Goal: Information Seeking & Learning: Find specific fact

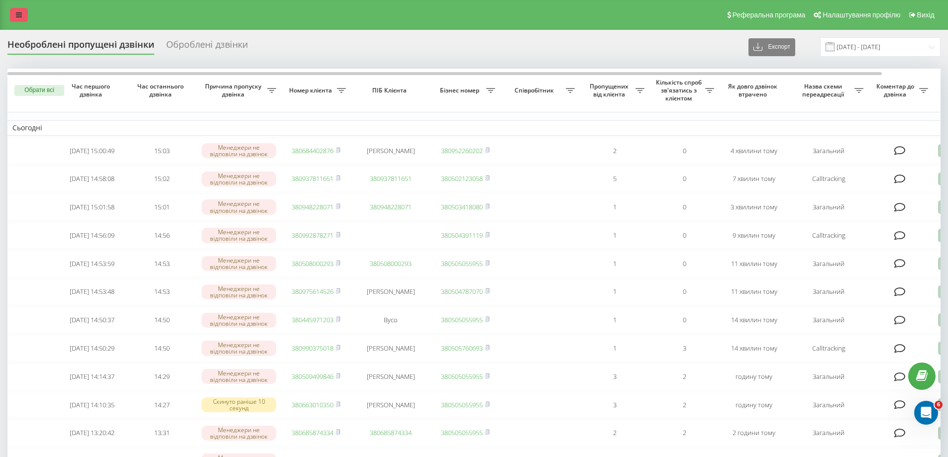
click at [24, 16] on link at bounding box center [19, 15] width 18 height 14
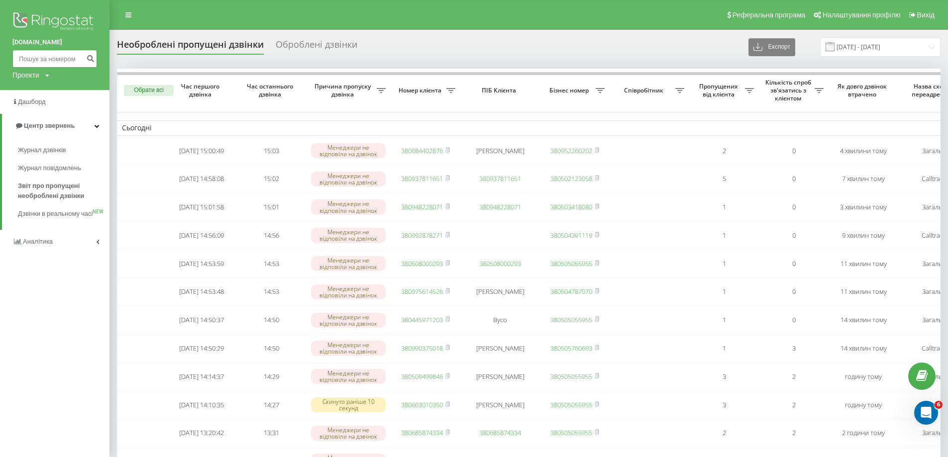
click at [41, 53] on input at bounding box center [54, 59] width 85 height 18
paste input "095 033 0106"
type input "095 033 0106"
click at [88, 60] on icon "submit" at bounding box center [90, 57] width 8 height 6
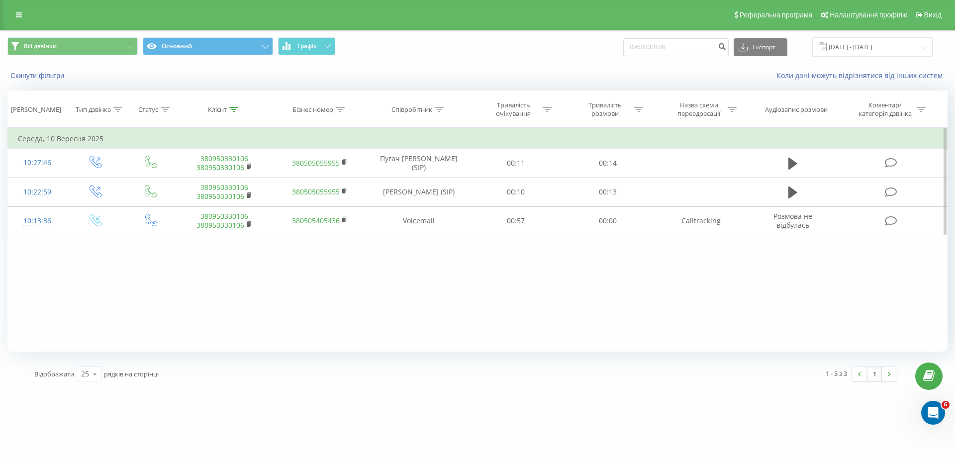
drag, startPoint x: 72, startPoint y: 291, endPoint x: 68, endPoint y: 275, distance: 16.4
click at [72, 291] on div "Фільтрувати за умовою Дорівнює Введіть значення Скасувати OK Фільтрувати за умо…" at bounding box center [477, 240] width 940 height 224
click at [19, 14] on icon at bounding box center [19, 14] width 6 height 7
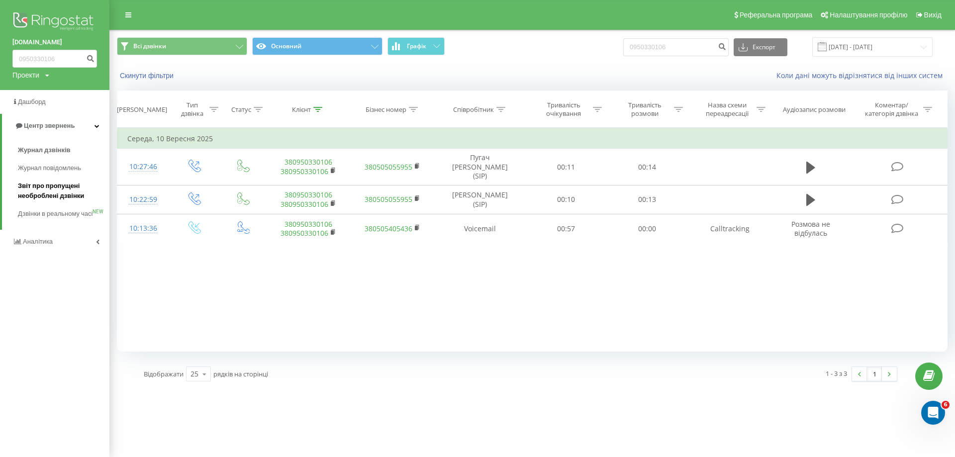
click at [50, 188] on span "Звіт про пропущені необроблені дзвінки" at bounding box center [61, 191] width 87 height 20
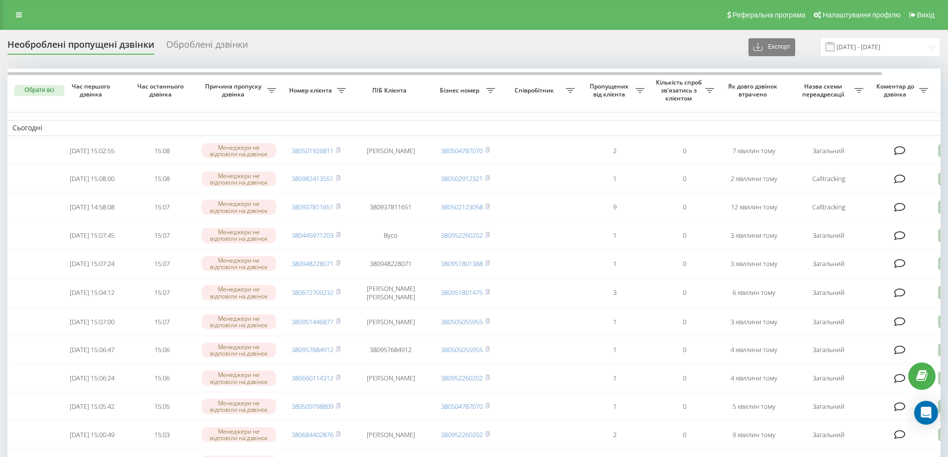
click at [607, 39] on div "Необроблені пропущені дзвінки Оброблені дзвінки Експорт .csv .xlsx 23.08.2025 -…" at bounding box center [473, 46] width 933 height 19
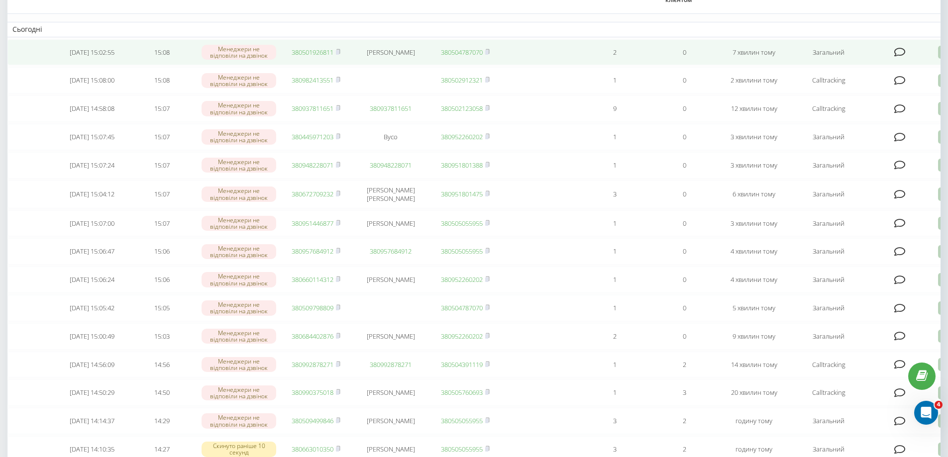
scroll to position [100, 0]
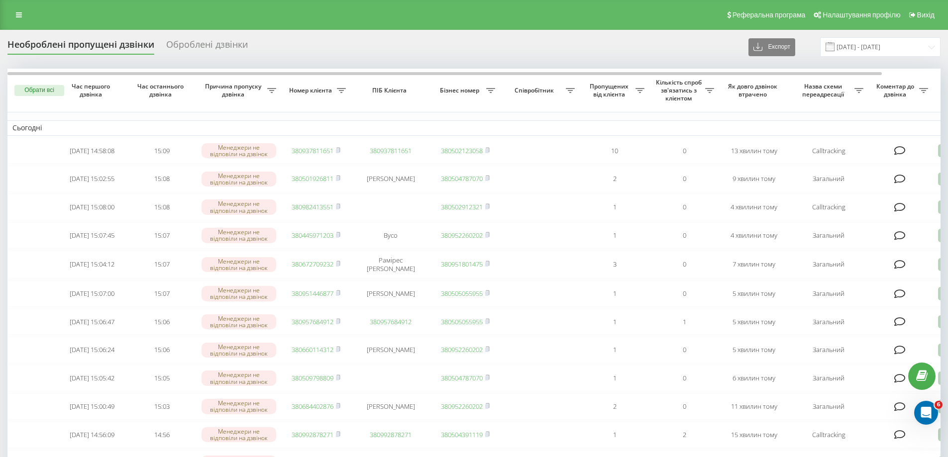
click at [626, 54] on div "Необроблені пропущені дзвінки Оброблені дзвінки Експорт .csv .xlsx [DATE] - [DA…" at bounding box center [473, 46] width 933 height 19
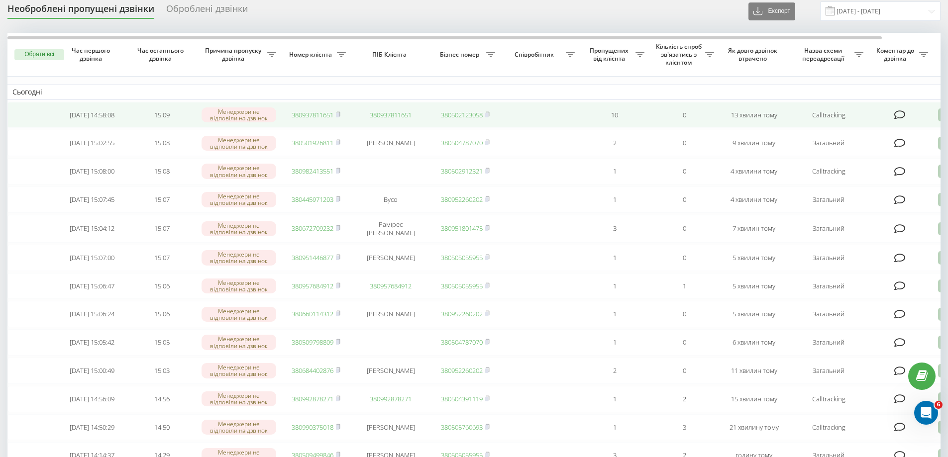
scroll to position [50, 0]
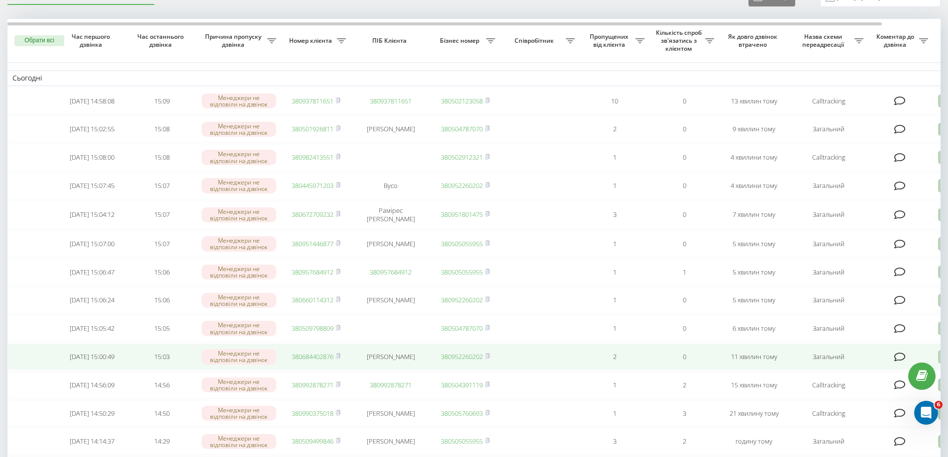
click at [319, 361] on link "380684402876" at bounding box center [313, 356] width 42 height 9
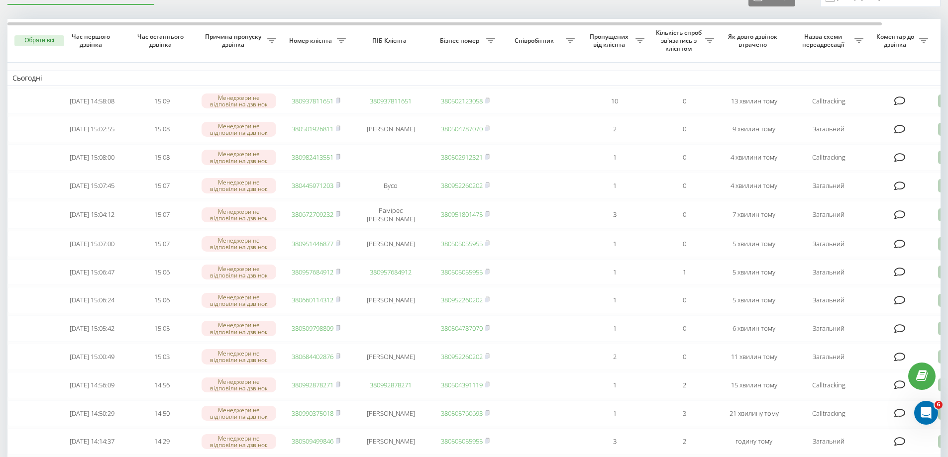
click at [698, 9] on div "Необроблені пропущені дзвінки Оброблені дзвінки Експорт .csv .xlsx 23.08.2025 -…" at bounding box center [473, 454] width 933 height 932
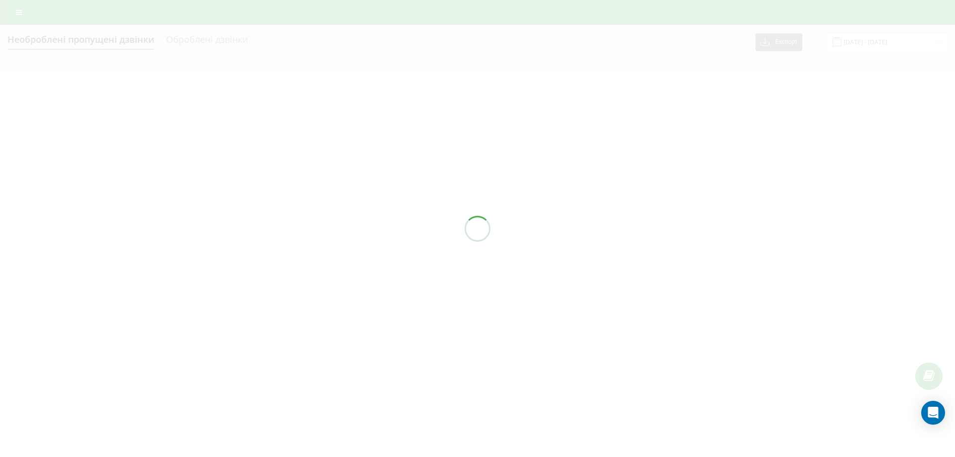
click at [691, 44] on div at bounding box center [477, 228] width 955 height 457
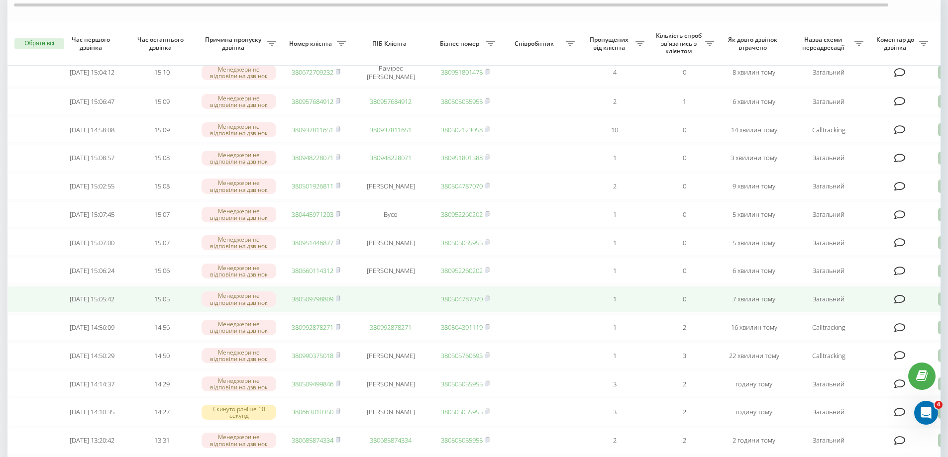
scroll to position [100, 0]
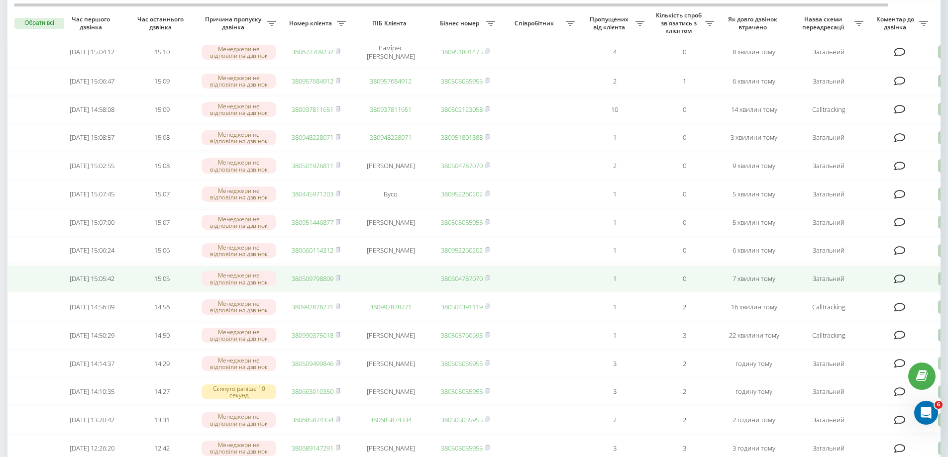
click at [323, 283] on link "380509798809" at bounding box center [313, 278] width 42 height 9
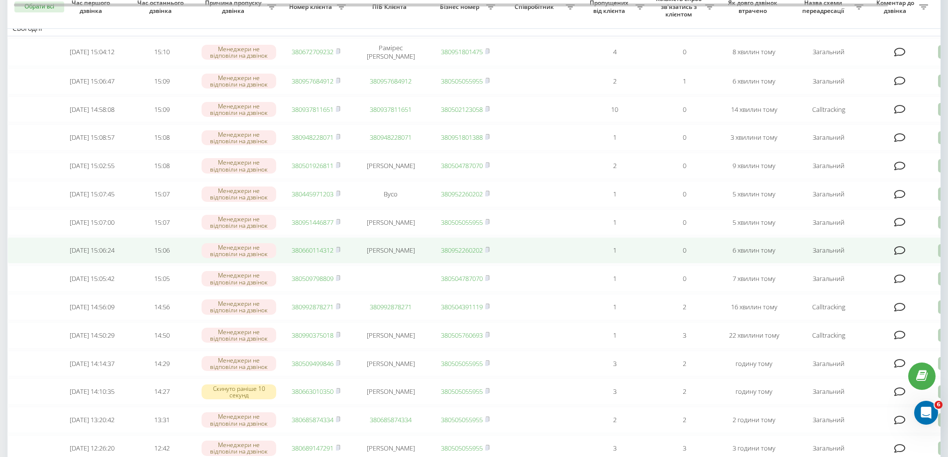
scroll to position [50, 0]
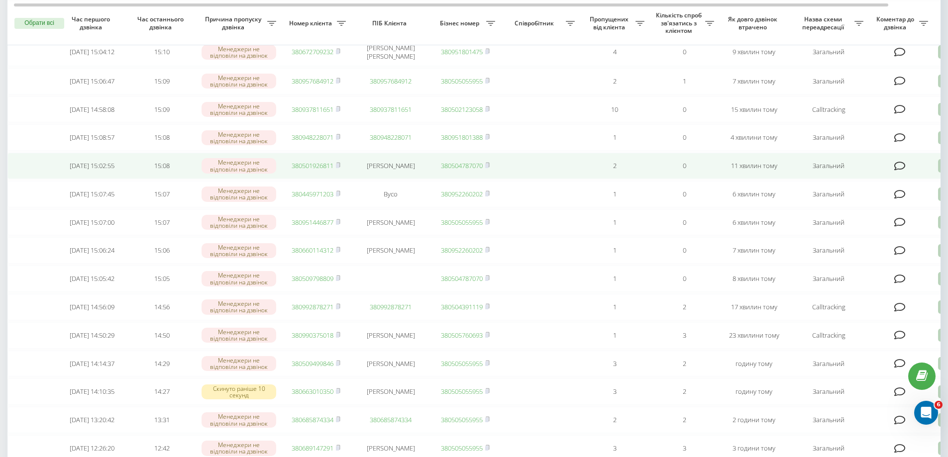
scroll to position [97, 0]
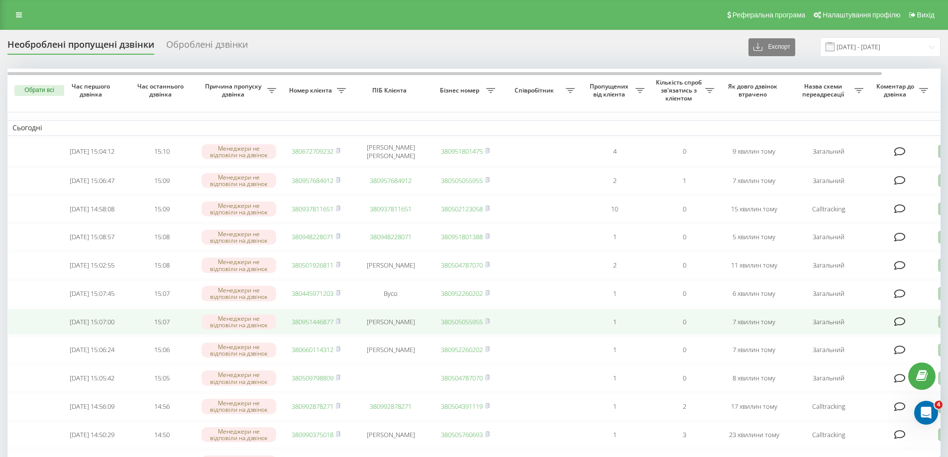
click at [317, 326] on link "380951446877" at bounding box center [313, 321] width 42 height 9
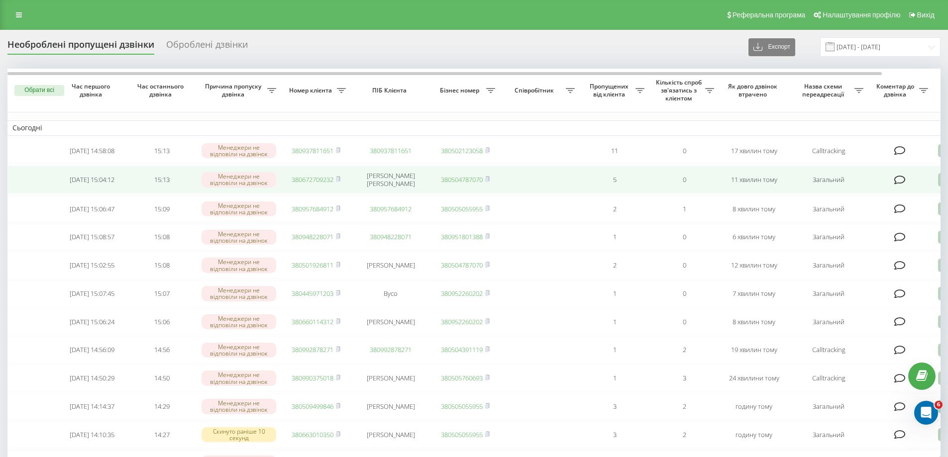
click at [294, 183] on link "380672709232" at bounding box center [313, 179] width 42 height 9
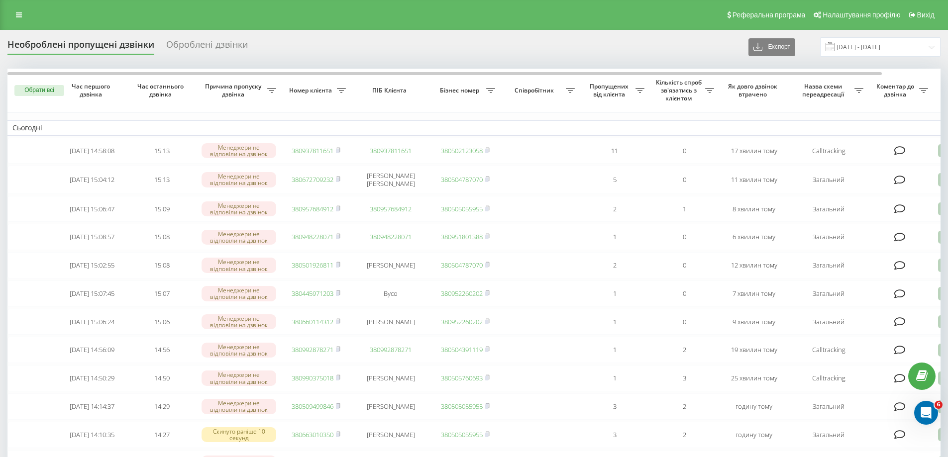
click at [675, 45] on div "Необроблені пропущені дзвінки Оброблені дзвінки Експорт .csv .xlsx [DATE] - [DA…" at bounding box center [473, 46] width 933 height 19
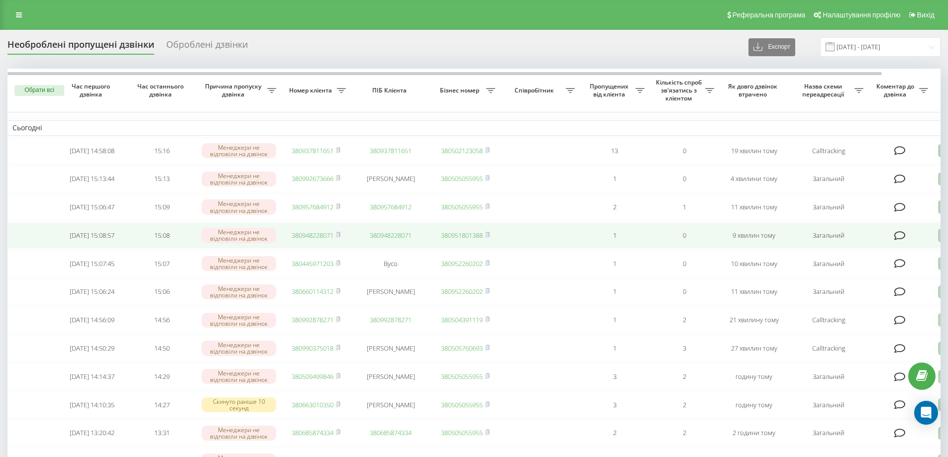
click at [305, 239] on link "380948228071" at bounding box center [313, 235] width 42 height 9
click at [304, 240] on link "380957684912" at bounding box center [313, 235] width 42 height 9
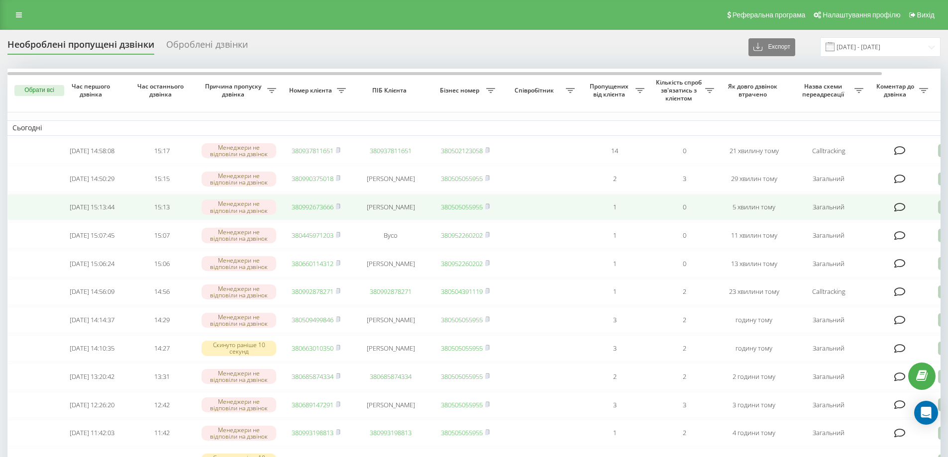
click at [320, 210] on link "380992673666" at bounding box center [313, 206] width 42 height 9
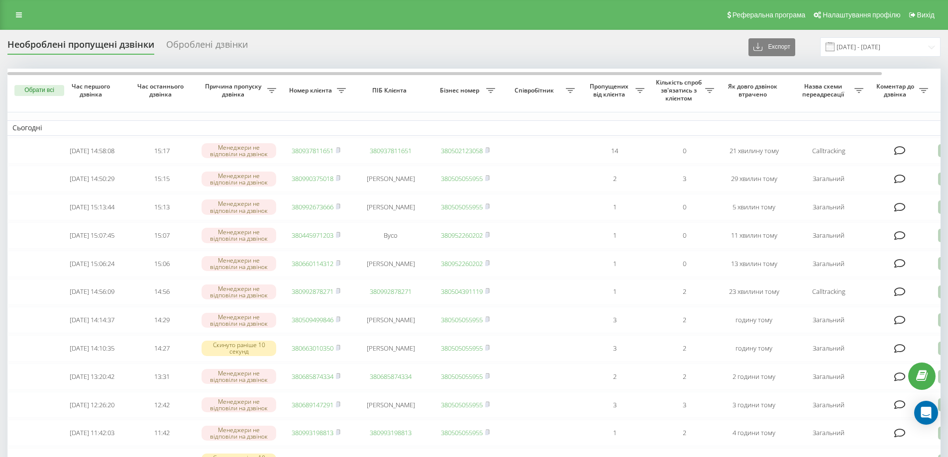
click at [359, 44] on div "Необроблені пропущені дзвінки Оброблені дзвінки Експорт .csv .xlsx 23.08.2025 -…" at bounding box center [473, 46] width 933 height 19
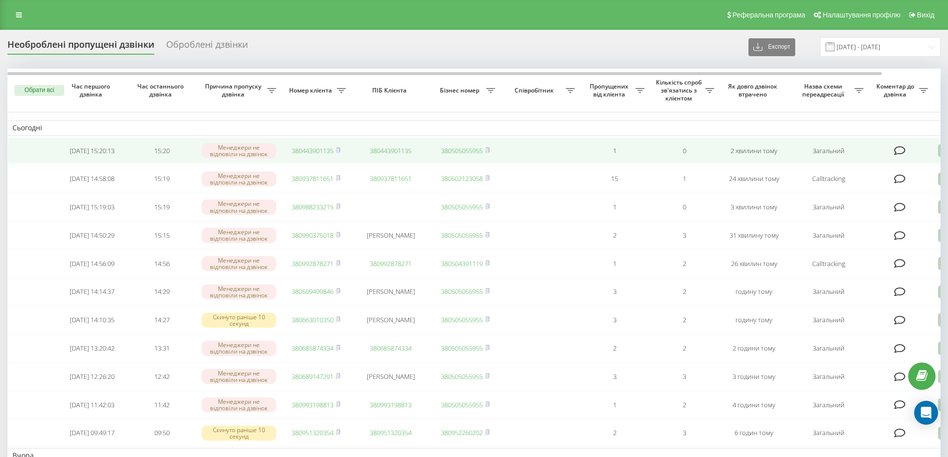
click at [319, 148] on link "380443901135" at bounding box center [313, 150] width 42 height 9
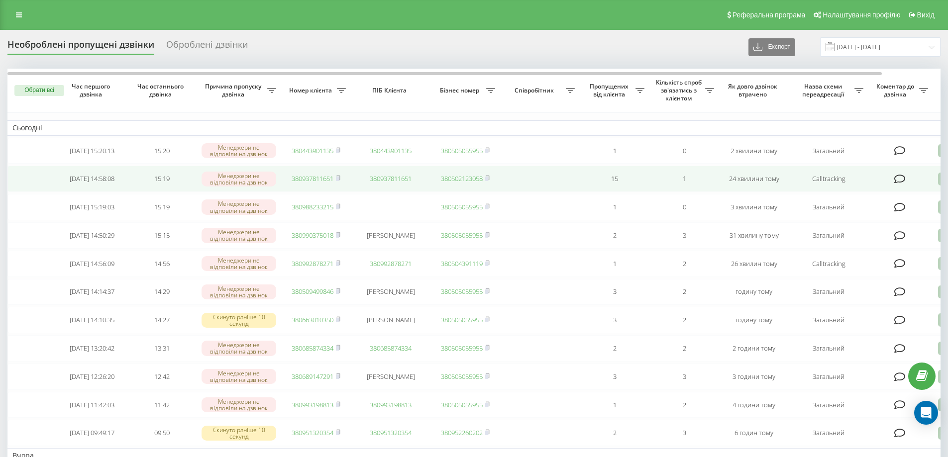
click at [314, 183] on link "380937811651" at bounding box center [313, 178] width 42 height 9
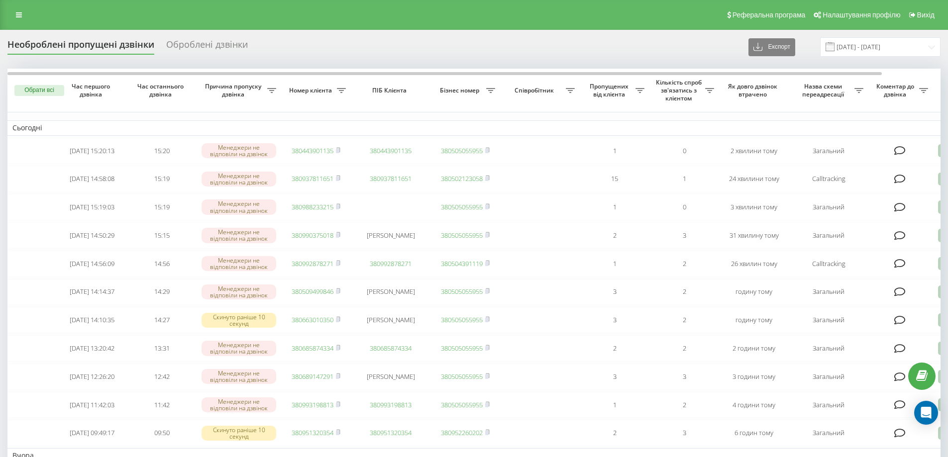
click at [391, 44] on div "Необроблені пропущені дзвінки Оброблені дзвінки Експорт .csv .xlsx 23.08.2025 -…" at bounding box center [473, 46] width 933 height 19
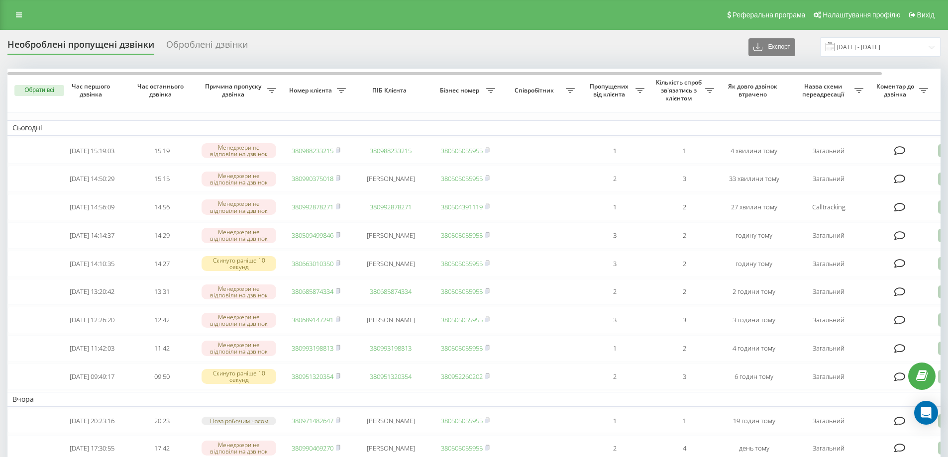
click at [696, 52] on div "Необроблені пропущені дзвінки Оброблені дзвінки Експорт .csv .xlsx 23.08.2025 -…" at bounding box center [473, 46] width 933 height 19
click at [324, 40] on div "Необроблені пропущені дзвінки Оброблені дзвінки Експорт .csv .xlsx 23.08.2025 -…" at bounding box center [473, 46] width 933 height 19
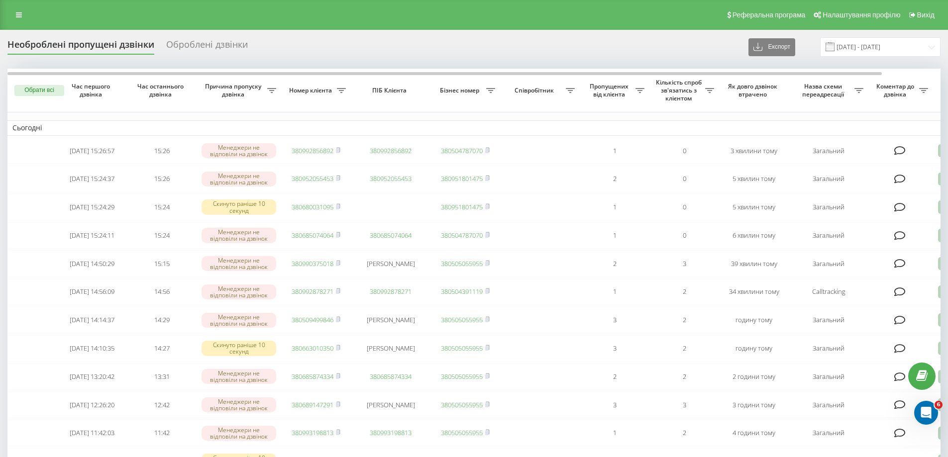
drag, startPoint x: 686, startPoint y: 38, endPoint x: 692, endPoint y: 32, distance: 8.1
click at [687, 38] on div "Необроблені пропущені дзвінки Оброблені дзвінки Експорт .csv .xlsx [DATE] - [DA…" at bounding box center [473, 46] width 933 height 19
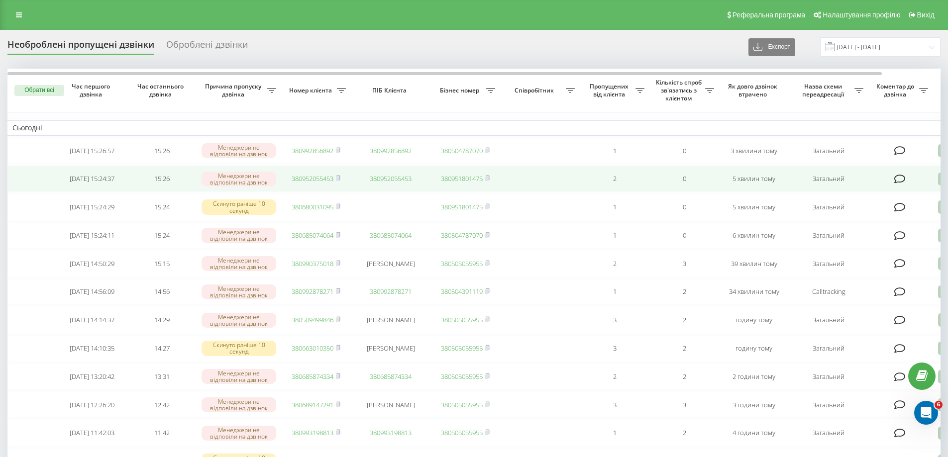
click at [306, 178] on link "380952055453" at bounding box center [313, 178] width 42 height 9
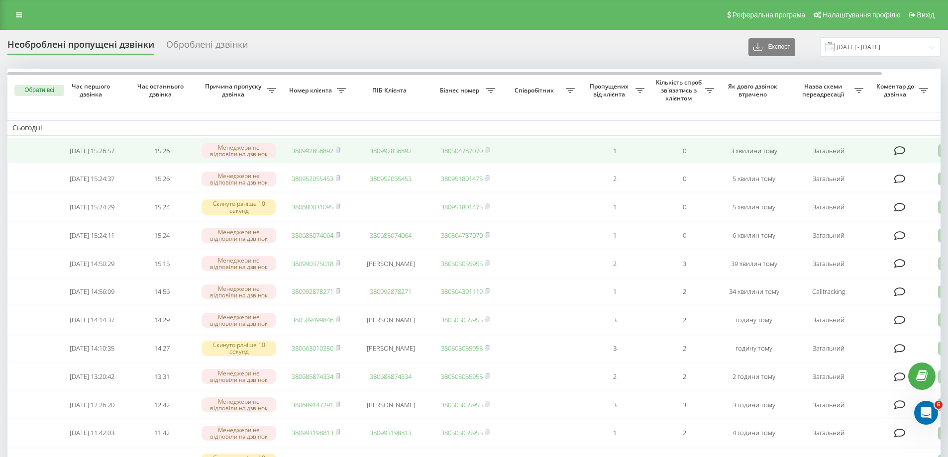
click at [302, 148] on link "380992856892" at bounding box center [313, 150] width 42 height 9
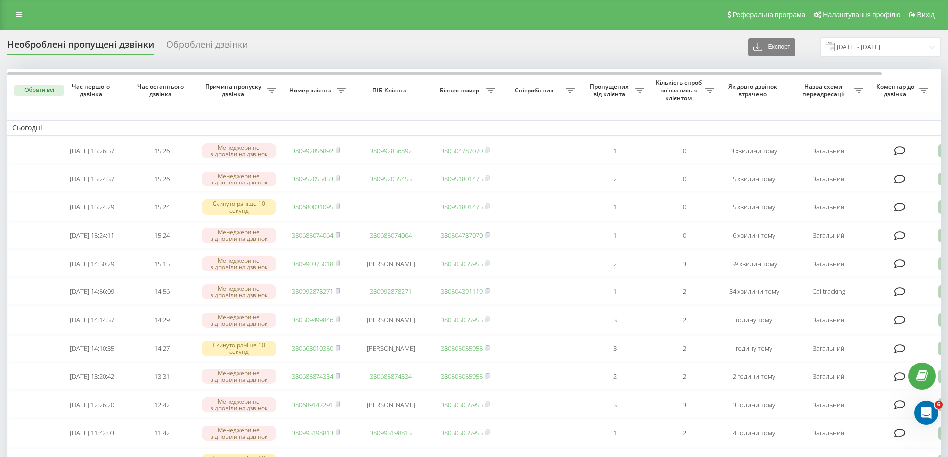
drag, startPoint x: 299, startPoint y: 55, endPoint x: 303, endPoint y: 50, distance: 6.4
click at [300, 55] on div "Необроблені пропущені дзвінки Оброблені дзвінки Експорт .csv .xlsx [DATE] - [DA…" at bounding box center [473, 46] width 933 height 19
click at [389, 51] on div "Необроблені пропущені дзвінки Оброблені дзвінки Експорт .csv .xlsx [DATE] - [DA…" at bounding box center [473, 46] width 933 height 19
click at [503, 56] on div "Необроблені пропущені дзвінки Оброблені дзвінки Експорт .csv .xlsx [DATE] - [DA…" at bounding box center [473, 46] width 933 height 19
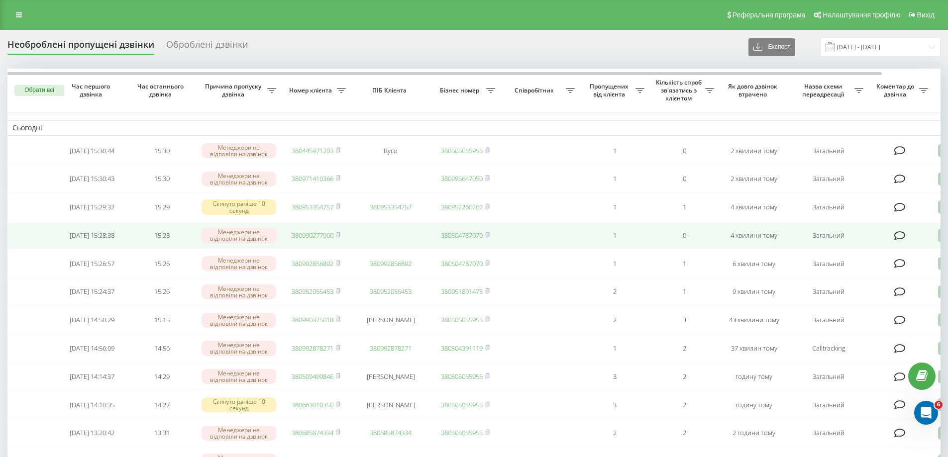
click at [309, 240] on link "380990277960" at bounding box center [313, 235] width 42 height 9
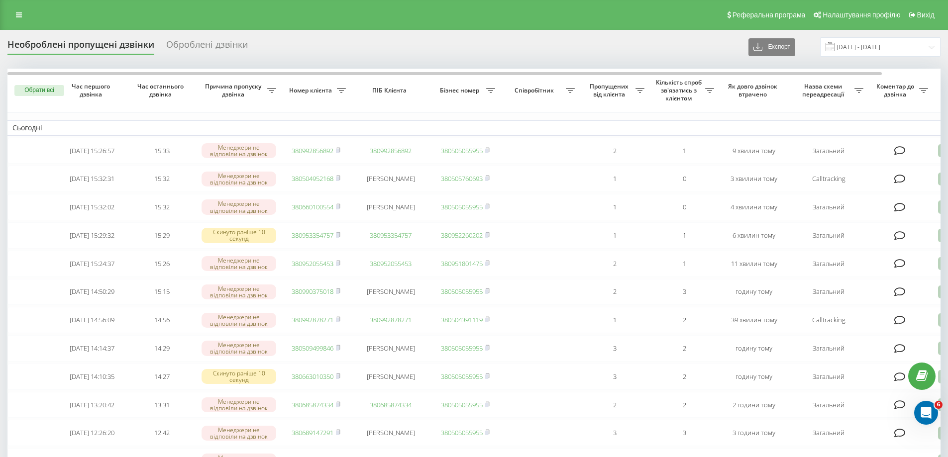
click at [585, 51] on div "Необроблені пропущені дзвінки Оброблені дзвінки Експорт .csv .xlsx [DATE] - [DA…" at bounding box center [473, 46] width 933 height 19
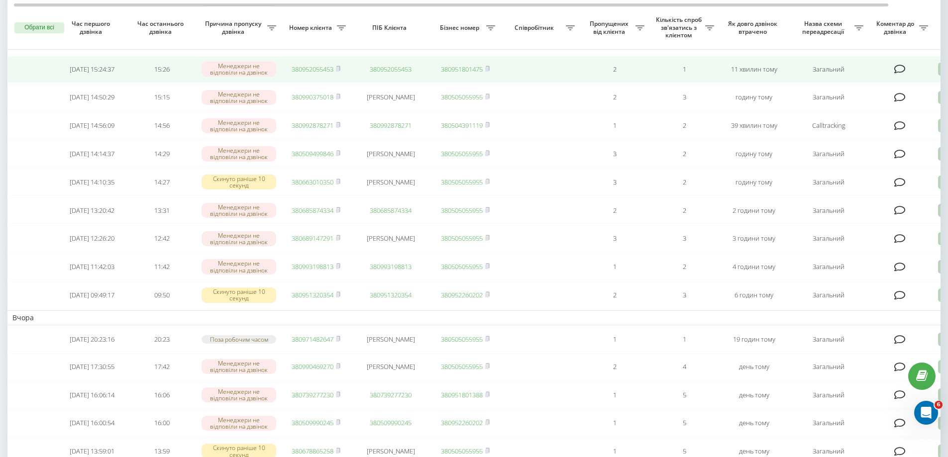
scroll to position [199, 0]
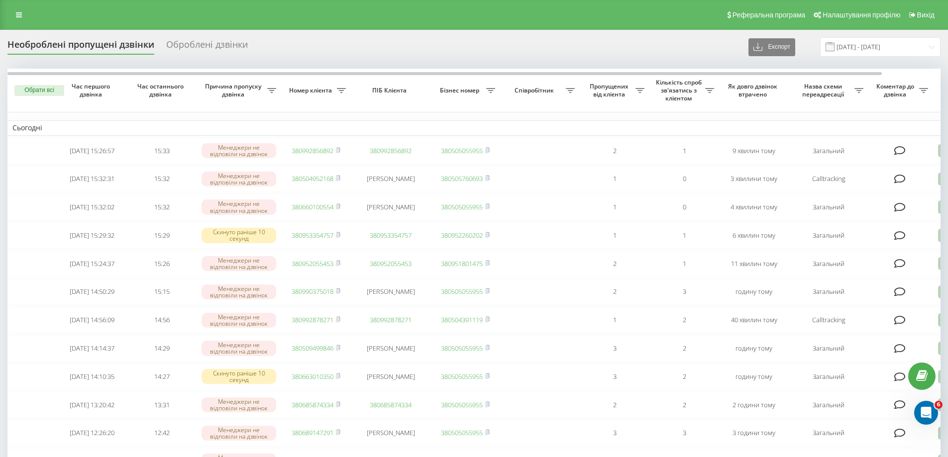
click at [335, 46] on div "Необроблені пропущені дзвінки Оброблені дзвінки Експорт .csv .xlsx [DATE] - [DA…" at bounding box center [473, 46] width 933 height 19
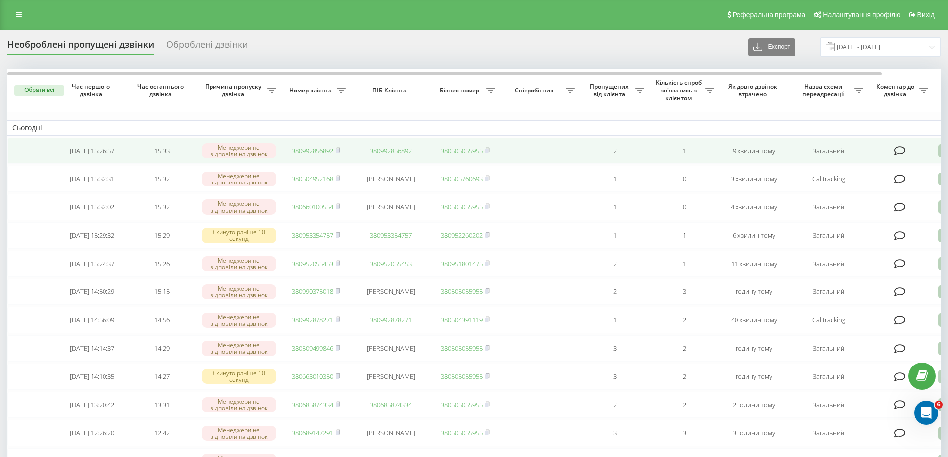
click at [309, 148] on link "380992856892" at bounding box center [313, 150] width 42 height 9
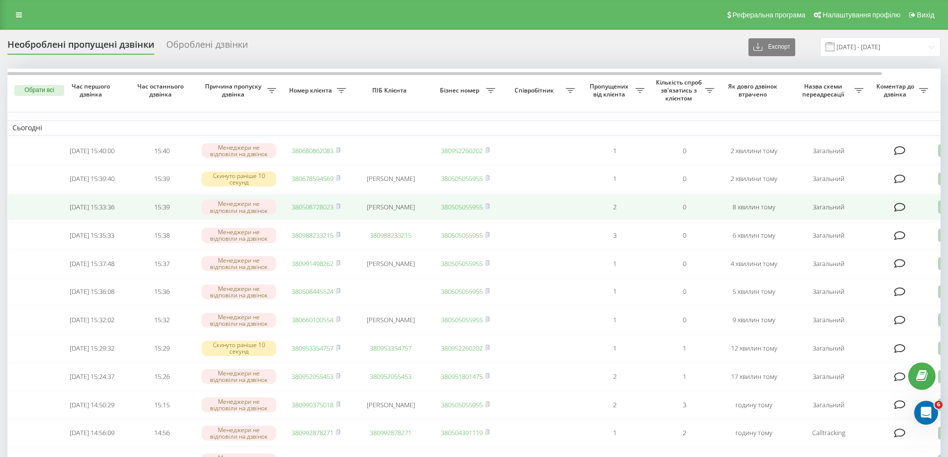
click at [310, 211] on link "380508728023" at bounding box center [313, 206] width 42 height 9
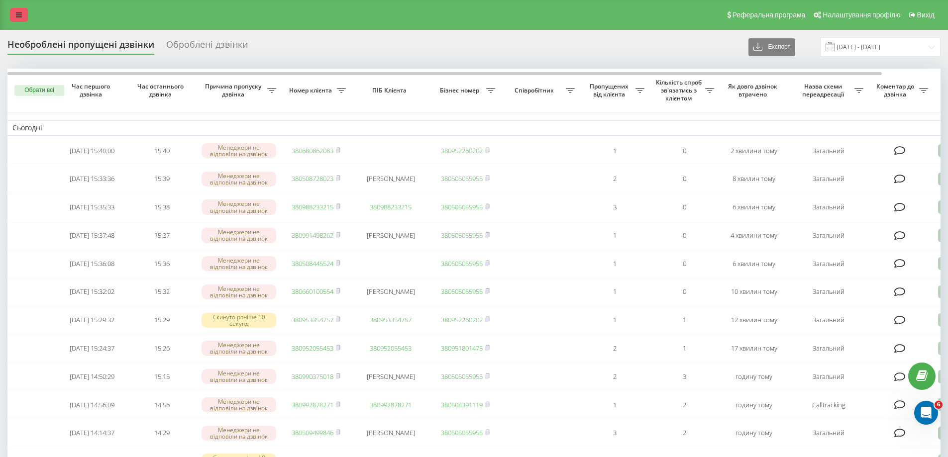
click at [24, 20] on link at bounding box center [19, 15] width 18 height 14
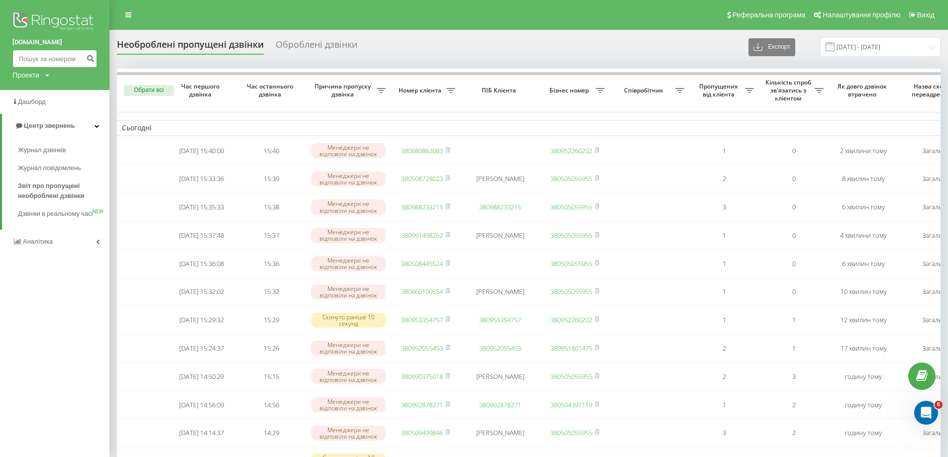
click at [44, 56] on input at bounding box center [54, 59] width 85 height 18
paste input "380508728023"
click at [83, 60] on input "380508728023" at bounding box center [54, 59] width 85 height 18
type input "380508728023"
click at [85, 60] on button "submit" at bounding box center [90, 59] width 13 height 18
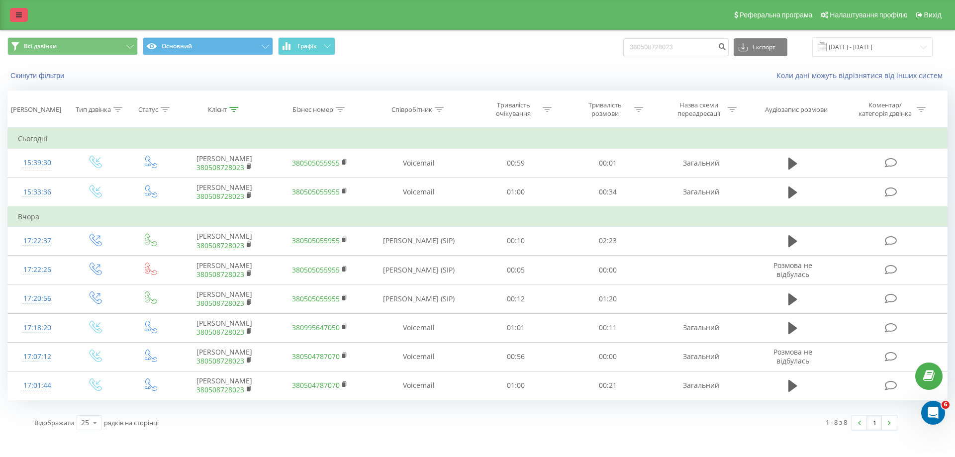
click at [24, 19] on link at bounding box center [19, 15] width 18 height 14
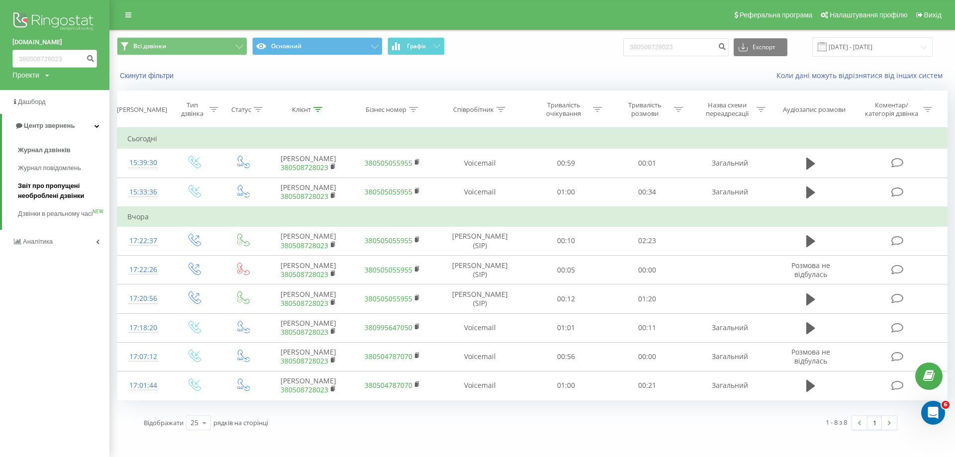
click at [65, 184] on span "Звіт про пропущені необроблені дзвінки" at bounding box center [61, 191] width 87 height 20
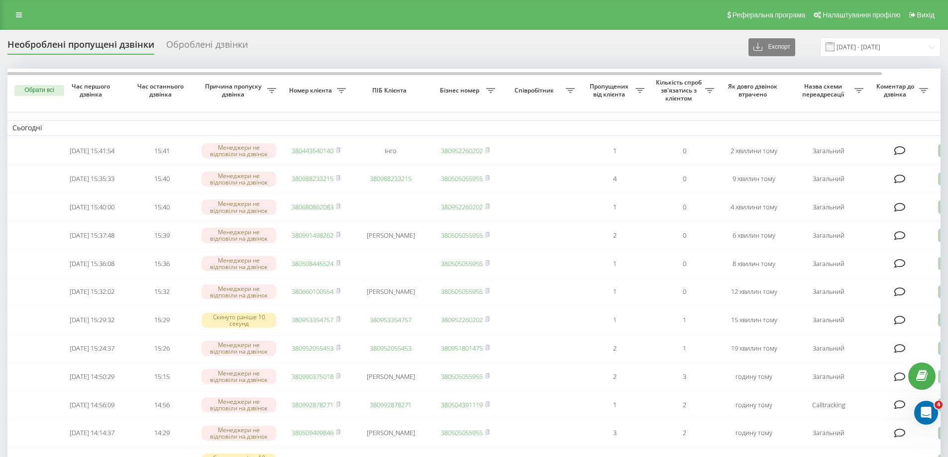
click at [340, 46] on div "Необроблені пропущені дзвінки Оброблені дзвінки Експорт .csv .xlsx [DATE] - [DA…" at bounding box center [473, 46] width 933 height 19
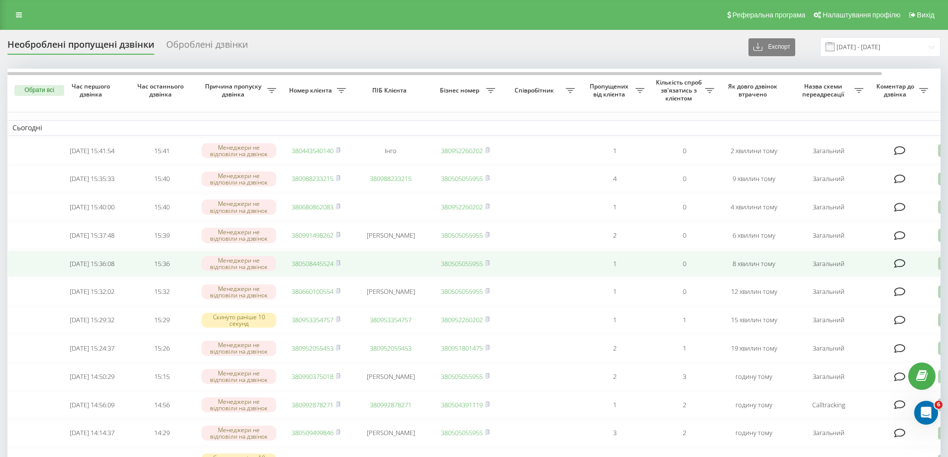
click at [309, 268] on link "380508445524" at bounding box center [313, 263] width 42 height 9
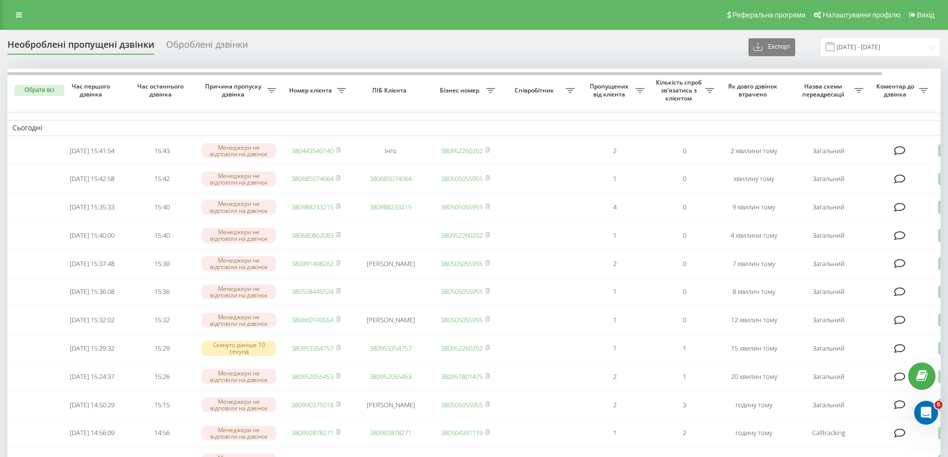
click at [591, 29] on div "Реферальна програма Налаштування профілю Вихід" at bounding box center [474, 15] width 948 height 30
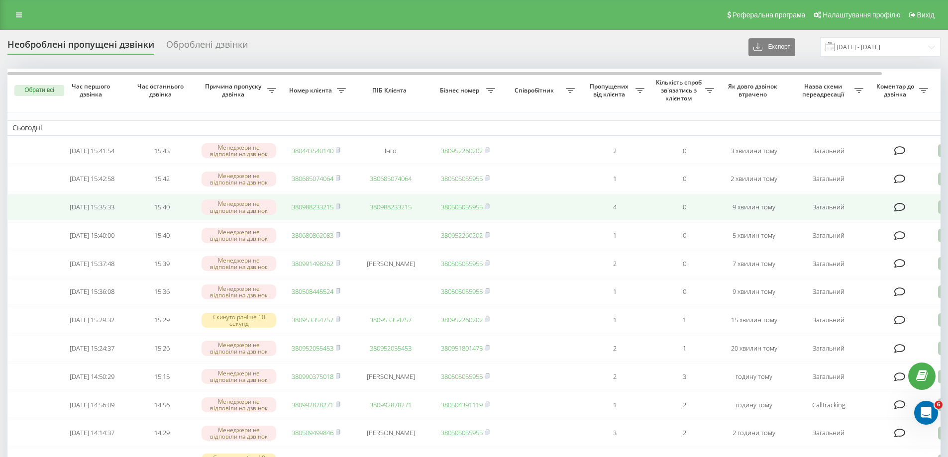
click at [311, 210] on link "380988233215" at bounding box center [313, 206] width 42 height 9
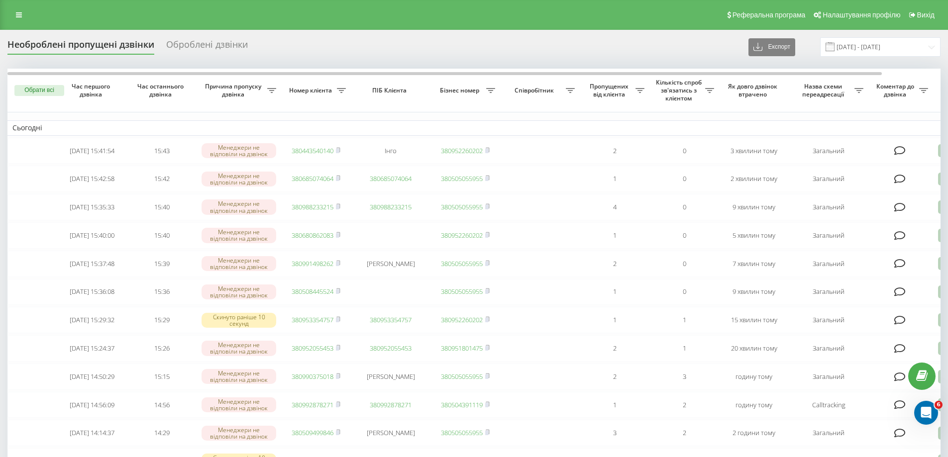
click at [597, 37] on div "Необроблені пропущені дзвінки Оброблені дзвінки Експорт .csv .xlsx [DATE] - [DA…" at bounding box center [473, 46] width 933 height 19
click at [8, 3] on div "Реферальна програма Налаштування профілю Вихід" at bounding box center [474, 15] width 948 height 30
click at [18, 15] on icon at bounding box center [19, 14] width 6 height 7
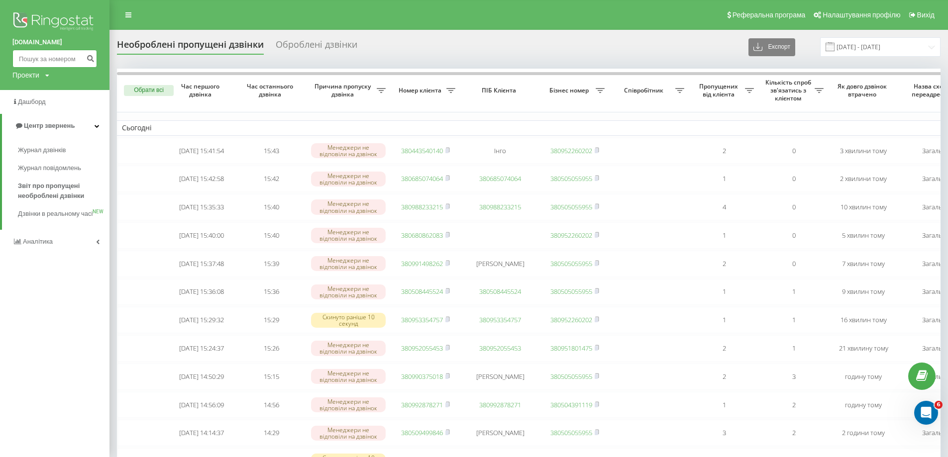
click at [47, 57] on input at bounding box center [54, 59] width 85 height 18
paste input "199"
type input "199"
click at [95, 57] on button "submit" at bounding box center [90, 59] width 13 height 18
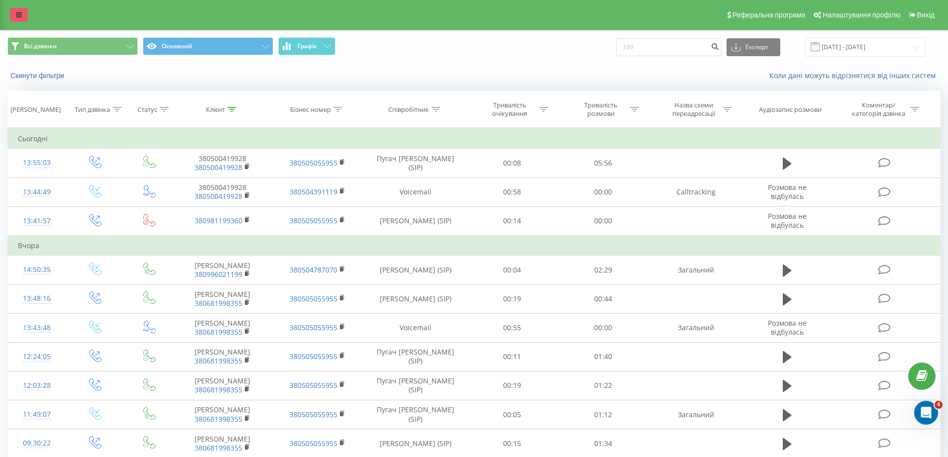
click at [18, 15] on icon at bounding box center [19, 14] width 6 height 7
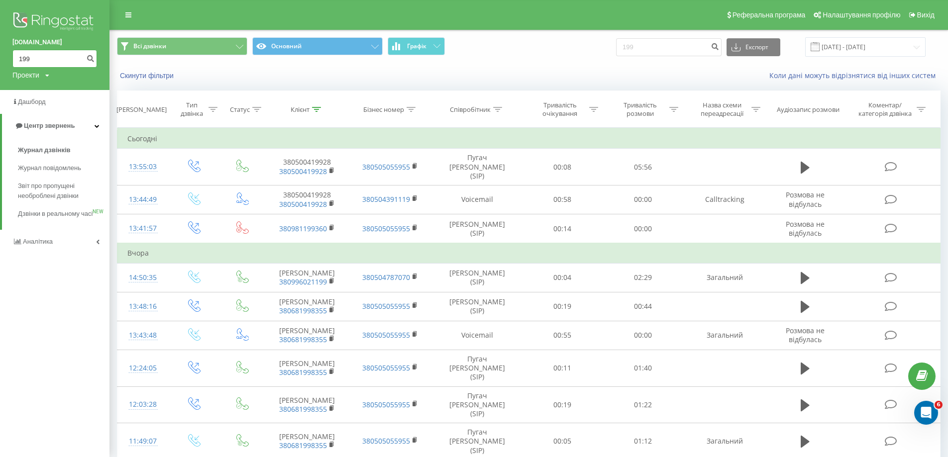
drag, startPoint x: 43, startPoint y: 64, endPoint x: 8, endPoint y: 61, distance: 34.9
click at [0, 58] on div "bazismed.com 199 Проекти bazismed.com" at bounding box center [54, 45] width 109 height 90
paste input "380988233215"
type input "380988233215"
click at [98, 55] on div "bazismed.com 380988233215 Проекти bazismed.com" at bounding box center [54, 45] width 109 height 90
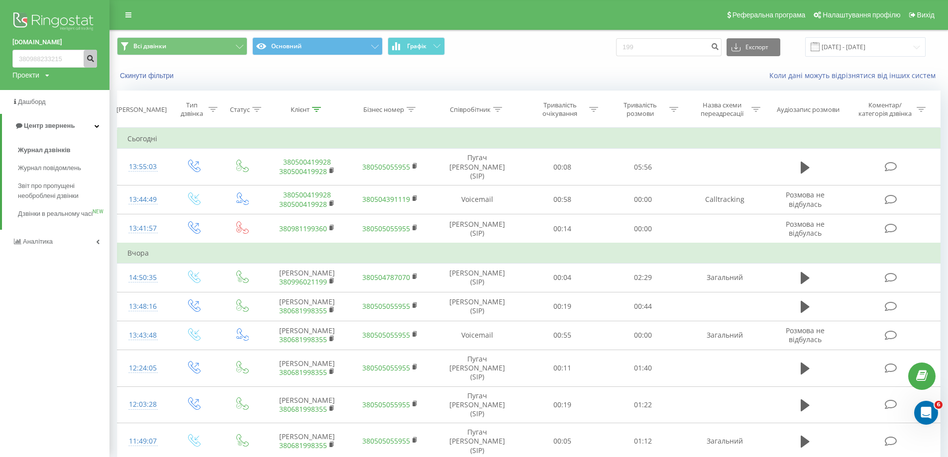
click at [95, 58] on button "submit" at bounding box center [90, 59] width 13 height 18
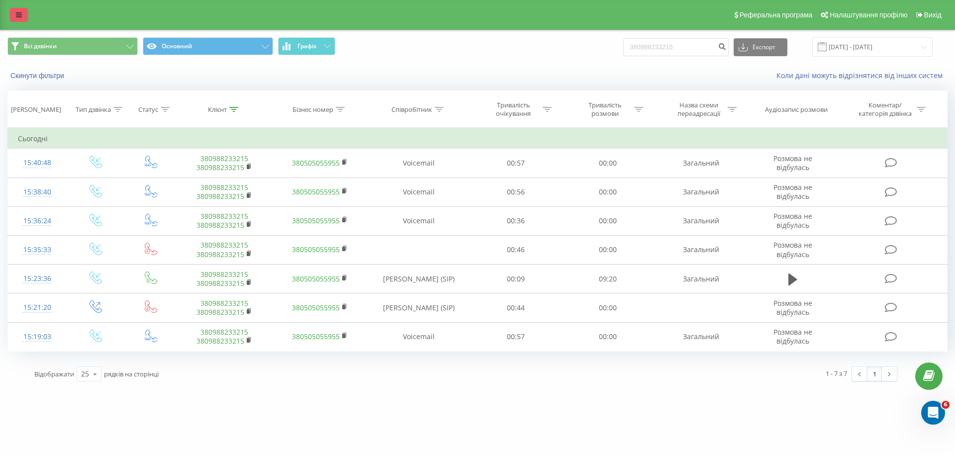
click at [20, 17] on icon at bounding box center [19, 14] width 6 height 7
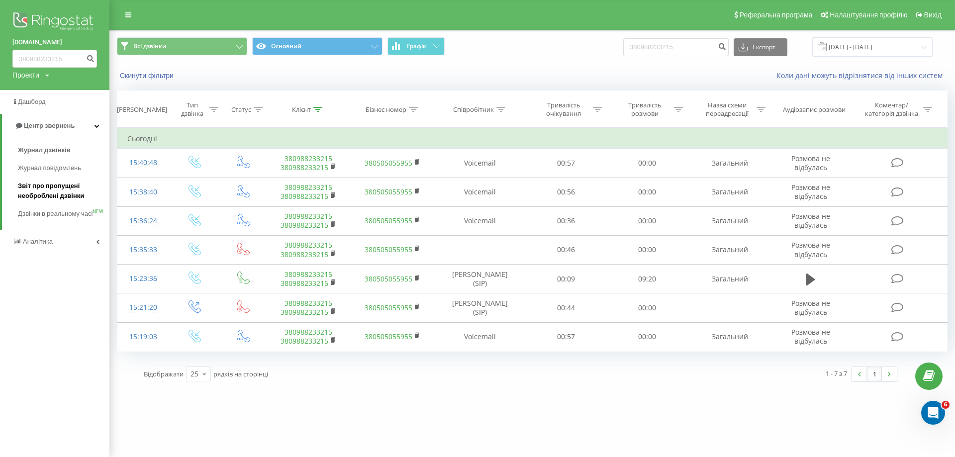
click at [69, 195] on span "Звіт про пропущені необроблені дзвінки" at bounding box center [61, 191] width 87 height 20
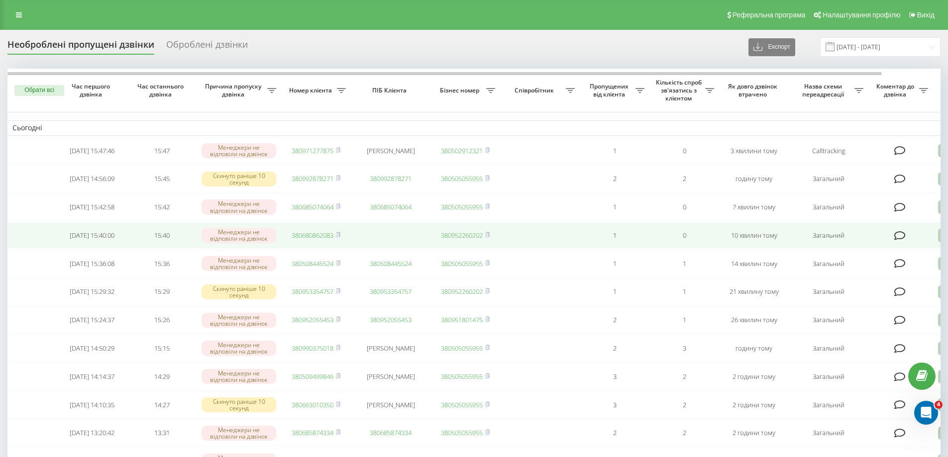
click at [308, 240] on link "380680862083" at bounding box center [313, 235] width 42 height 9
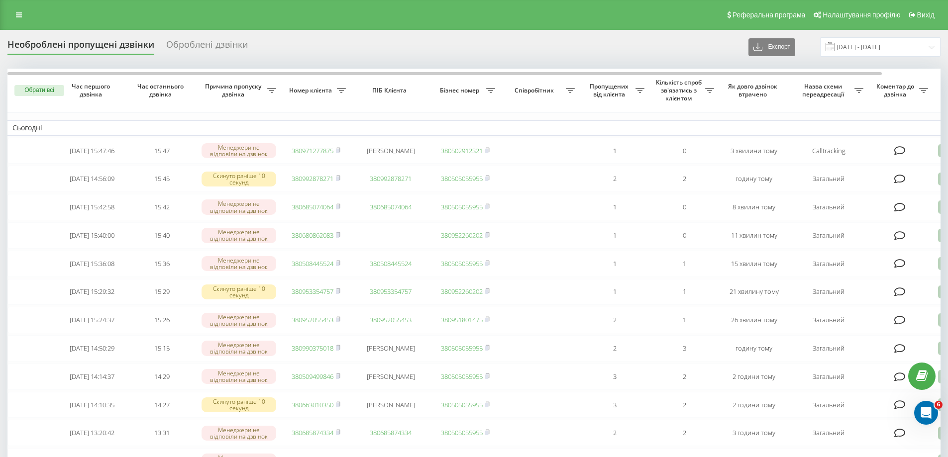
click at [564, 55] on div "Необроблені пропущені дзвінки Оброблені дзвінки Експорт .csv .xlsx [DATE] - [DA…" at bounding box center [473, 46] width 933 height 19
click at [499, 54] on div "Необроблені пропущені дзвінки Оброблені дзвінки Експорт .csv .xlsx 23.08.2025 -…" at bounding box center [473, 46] width 933 height 19
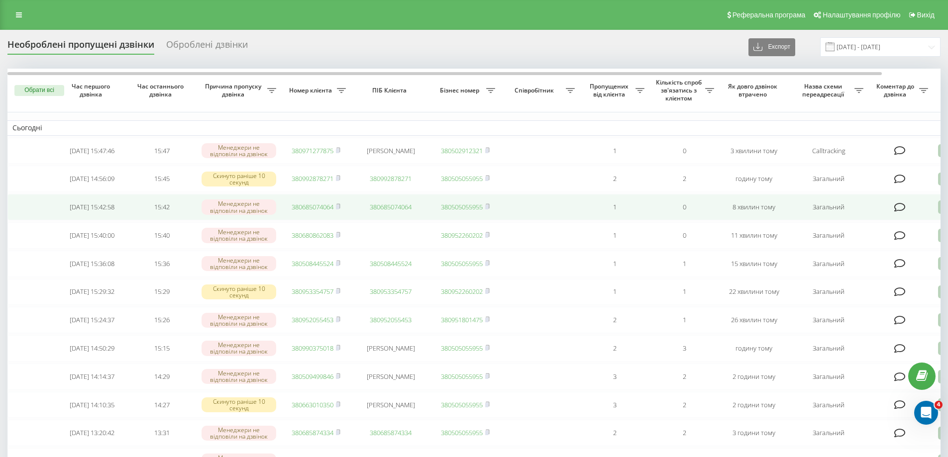
click at [304, 209] on link "380685074064" at bounding box center [313, 206] width 42 height 9
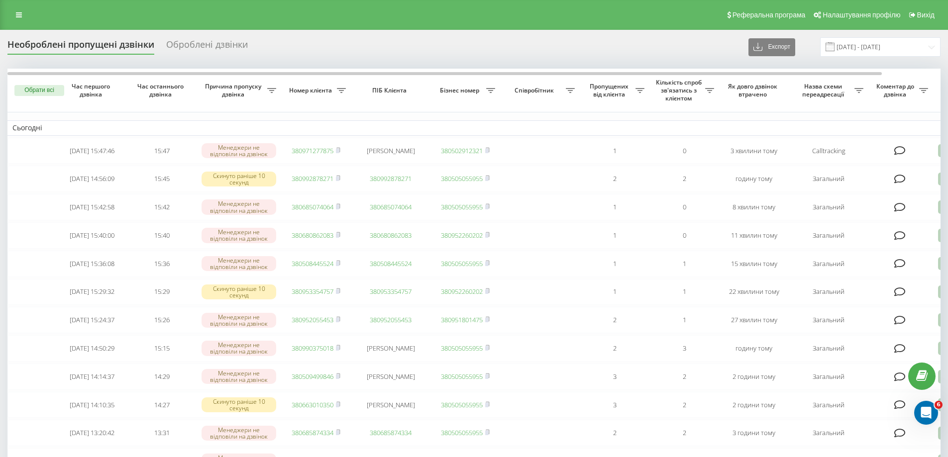
click at [636, 51] on div "Необроблені пропущені дзвінки Оброблені дзвінки Експорт .csv .xlsx [DATE] - [DA…" at bounding box center [473, 46] width 933 height 19
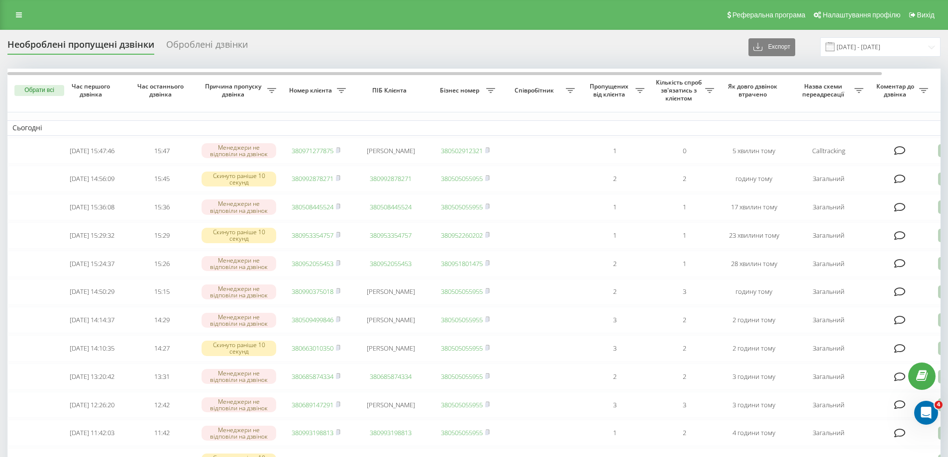
drag, startPoint x: 560, startPoint y: 30, endPoint x: 560, endPoint y: 36, distance: 6.0
click at [472, 39] on div "Необроблені пропущені дзвінки Оброблені дзвінки Експорт .csv .xlsx 23.08.2025 -…" at bounding box center [473, 46] width 933 height 19
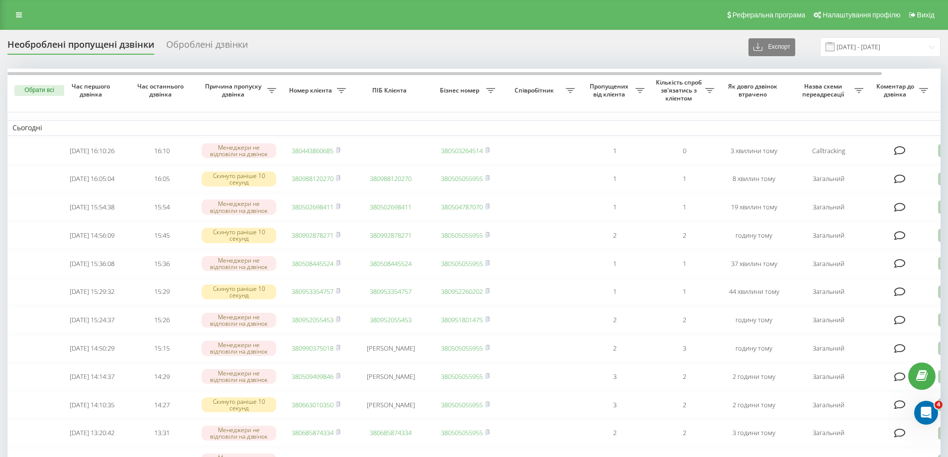
click at [589, 57] on div "Необроблені пропущені дзвінки Оброблені дзвінки Експорт .csv .xlsx [DATE] - [DA…" at bounding box center [473, 46] width 933 height 19
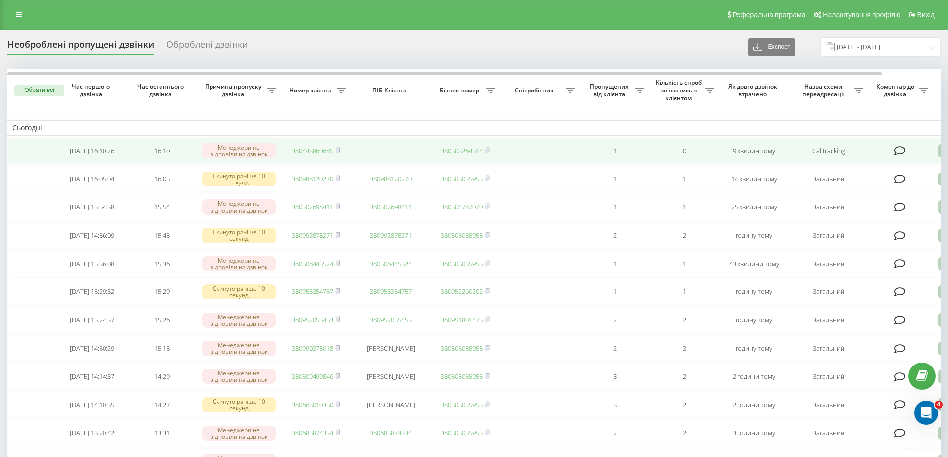
click at [317, 148] on link "380443860685" at bounding box center [313, 150] width 42 height 9
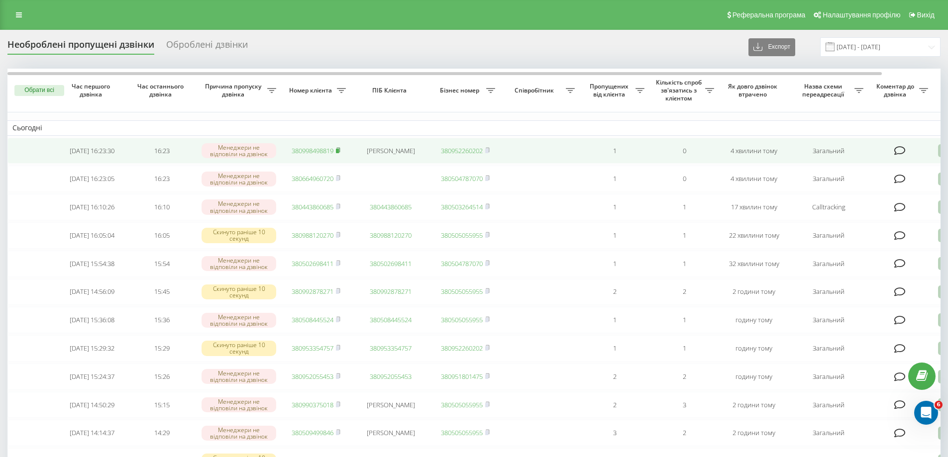
click at [340, 153] on icon at bounding box center [338, 150] width 4 height 6
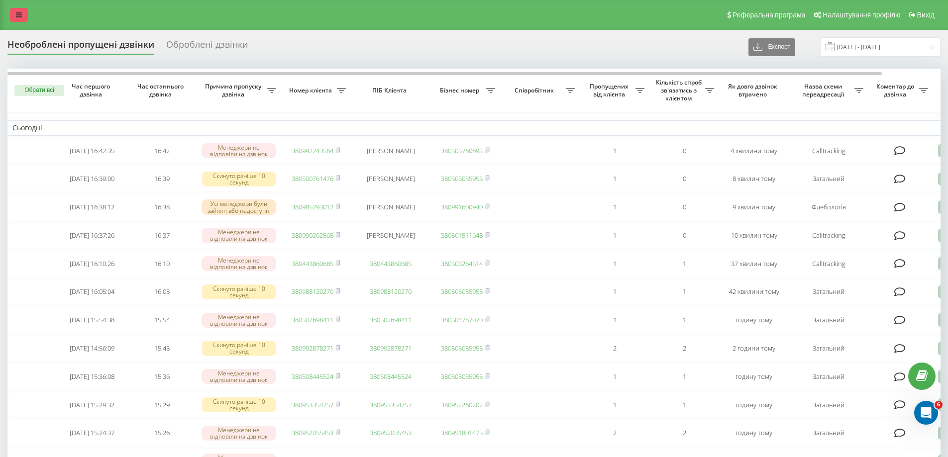
click at [31, 13] on div "Реферальна програма Налаштування профілю Вихід" at bounding box center [474, 15] width 948 height 30
click at [19, 15] on icon at bounding box center [19, 14] width 6 height 7
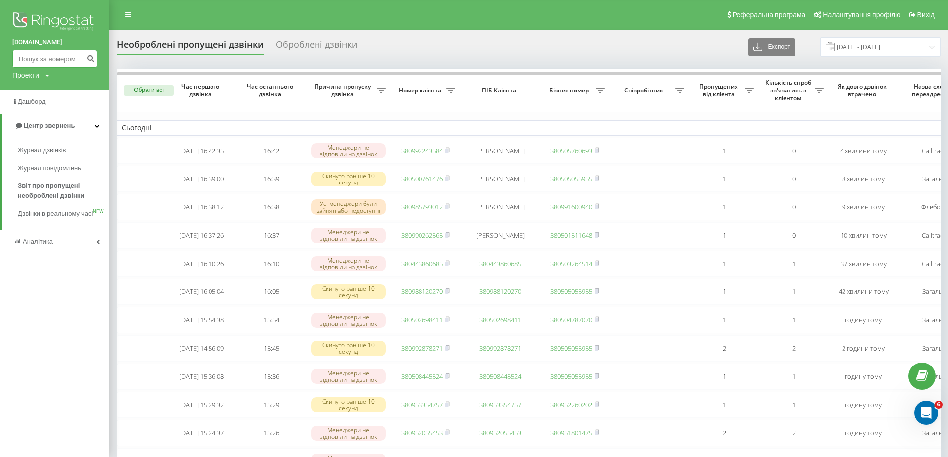
click at [55, 63] on input at bounding box center [54, 59] width 85 height 18
paste input "095)360-17-01"
click at [55, 63] on input "095)360-17-01" at bounding box center [54, 59] width 85 height 18
click at [47, 60] on input "095)360-1701" at bounding box center [54, 59] width 85 height 18
click at [45, 60] on input "095)360-1701" at bounding box center [54, 59] width 85 height 18
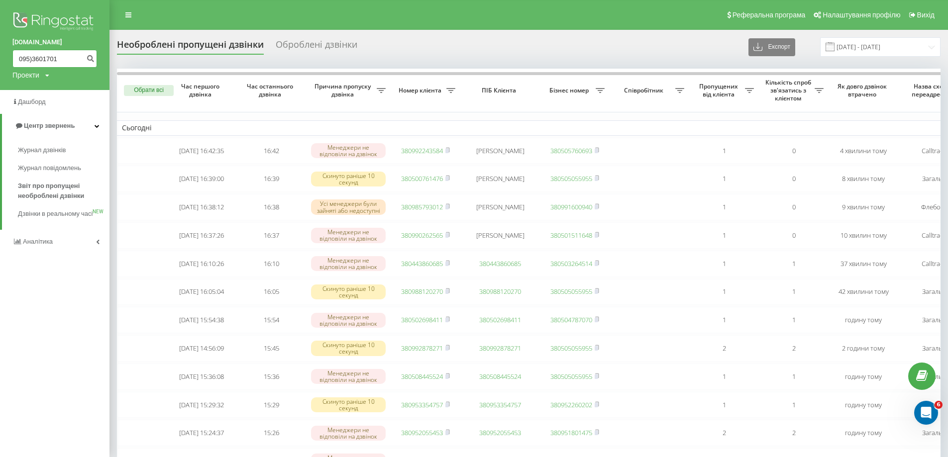
click at [32, 61] on input "095)3601701" at bounding box center [54, 59] width 85 height 18
type input "0953601701"
click at [94, 57] on icon "submit" at bounding box center [90, 57] width 8 height 6
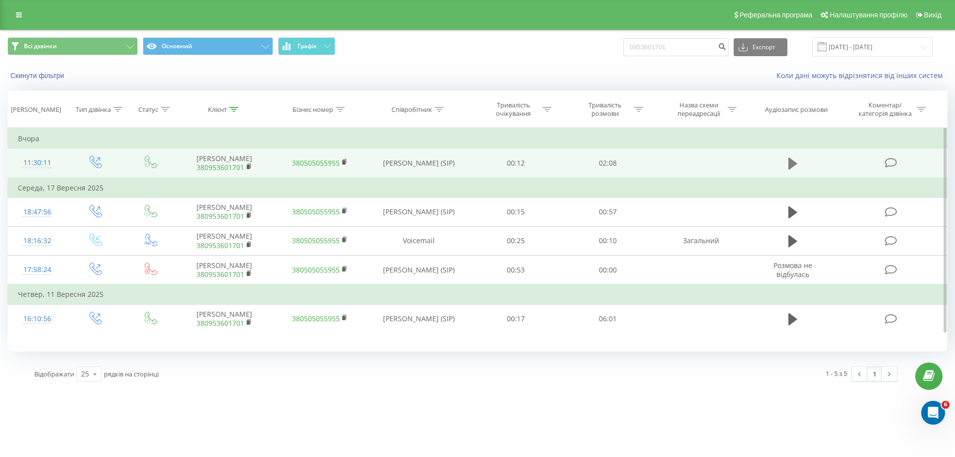
click at [792, 158] on icon at bounding box center [793, 164] width 9 height 14
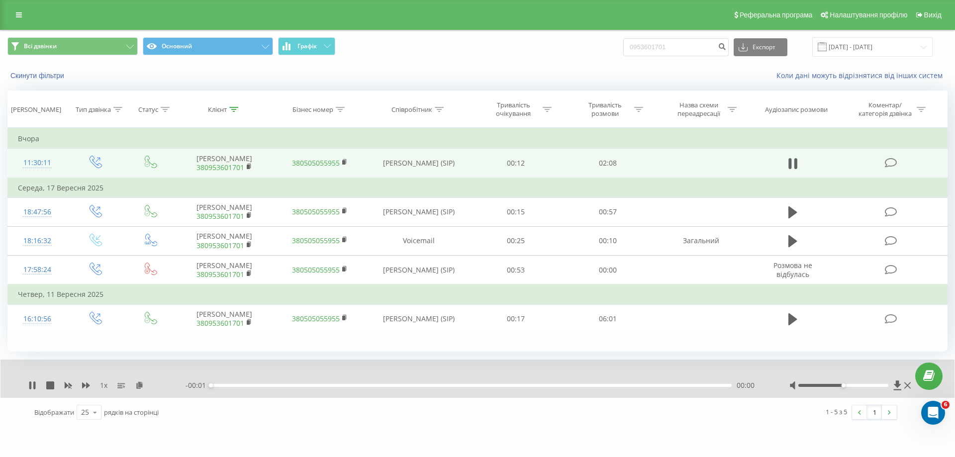
click at [88, 390] on div "1 x" at bounding box center [106, 386] width 157 height 10
click at [85, 386] on icon at bounding box center [86, 386] width 8 height 6
click at [878, 386] on div at bounding box center [844, 385] width 91 height 3
drag, startPoint x: 392, startPoint y: 382, endPoint x: 366, endPoint y: 385, distance: 25.5
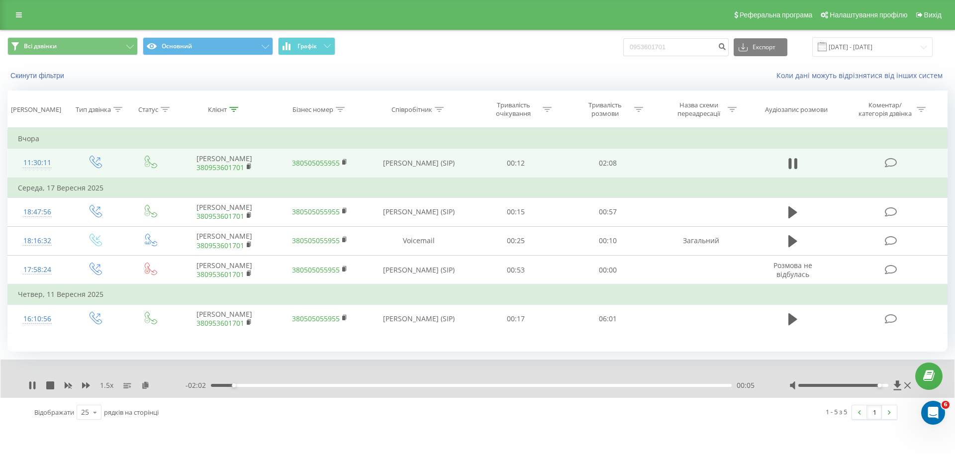
click at [391, 382] on div "- 02:02 00:05 00:05" at bounding box center [475, 386] width 579 height 10
click at [365, 385] on div "00:06" at bounding box center [471, 385] width 521 height 3
click at [34, 387] on icon at bounding box center [34, 386] width 2 height 8
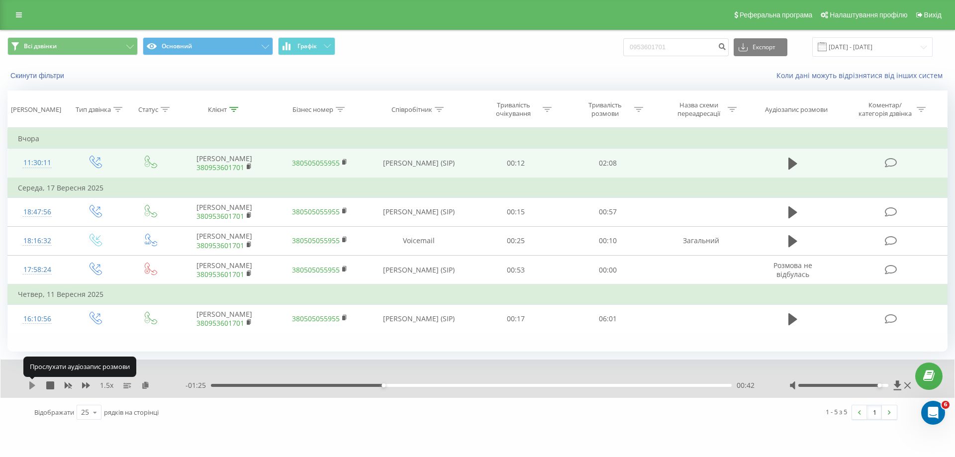
click at [32, 386] on icon at bounding box center [32, 386] width 6 height 8
click at [399, 385] on div "00:43" at bounding box center [471, 385] width 521 height 3
click at [83, 388] on icon at bounding box center [86, 386] width 8 height 8
click at [84, 388] on icon at bounding box center [86, 386] width 8 height 6
click at [85, 388] on icon at bounding box center [86, 386] width 8 height 8
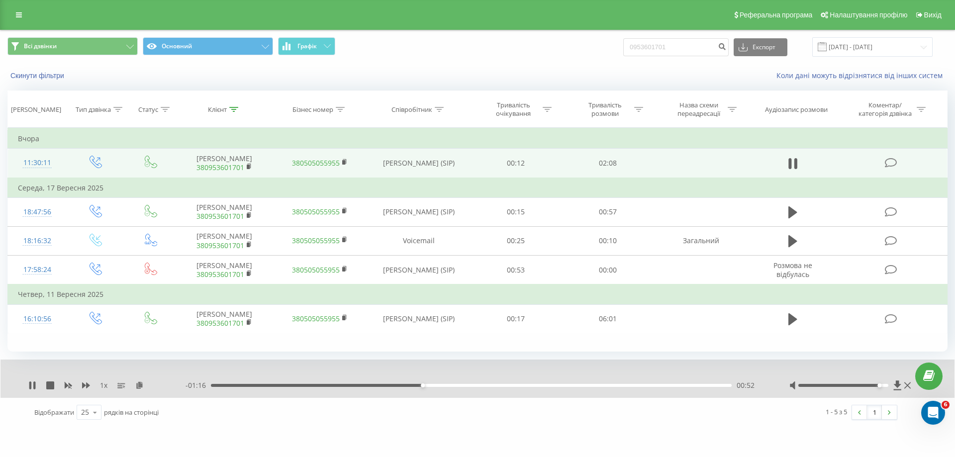
click at [90, 387] on div "1 x" at bounding box center [106, 386] width 157 height 10
click at [89, 387] on icon at bounding box center [86, 386] width 8 height 6
click at [467, 385] on div "00:53" at bounding box center [471, 385] width 521 height 3
click at [553, 385] on div "01:03" at bounding box center [471, 385] width 521 height 3
click at [839, 387] on div at bounding box center [844, 385] width 91 height 3
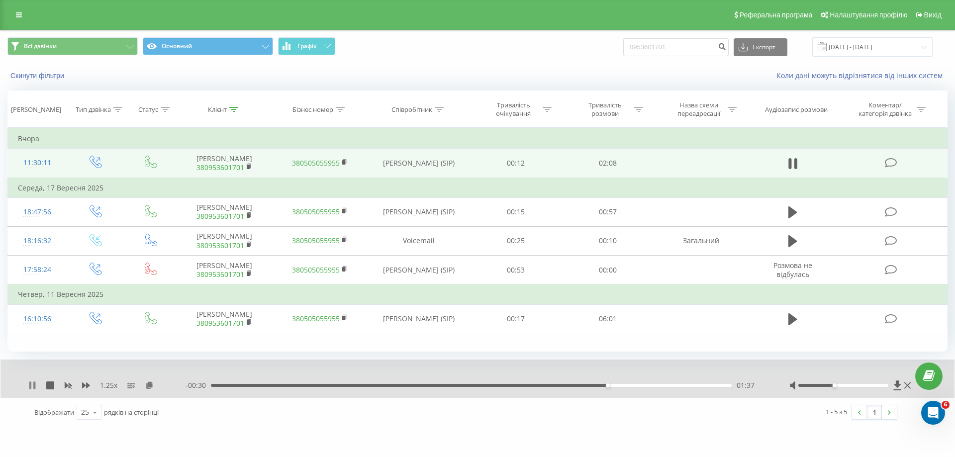
click at [33, 386] on icon at bounding box center [32, 386] width 8 height 8
click at [897, 390] on icon at bounding box center [897, 385] width 7 height 9
